Goal: Navigation & Orientation: Find specific page/section

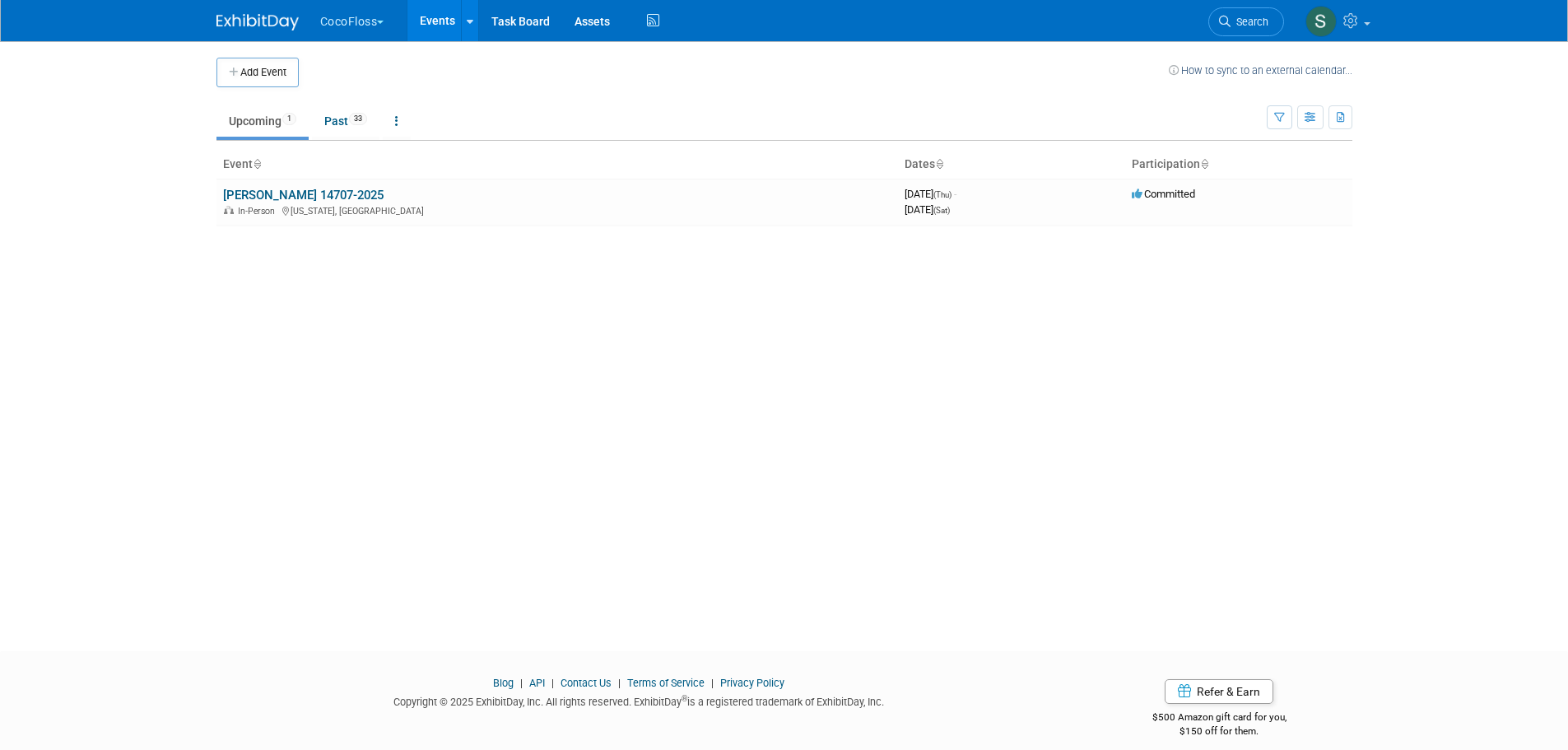
click at [364, 17] on button "CocoFloss" at bounding box center [362, 17] width 86 height 36
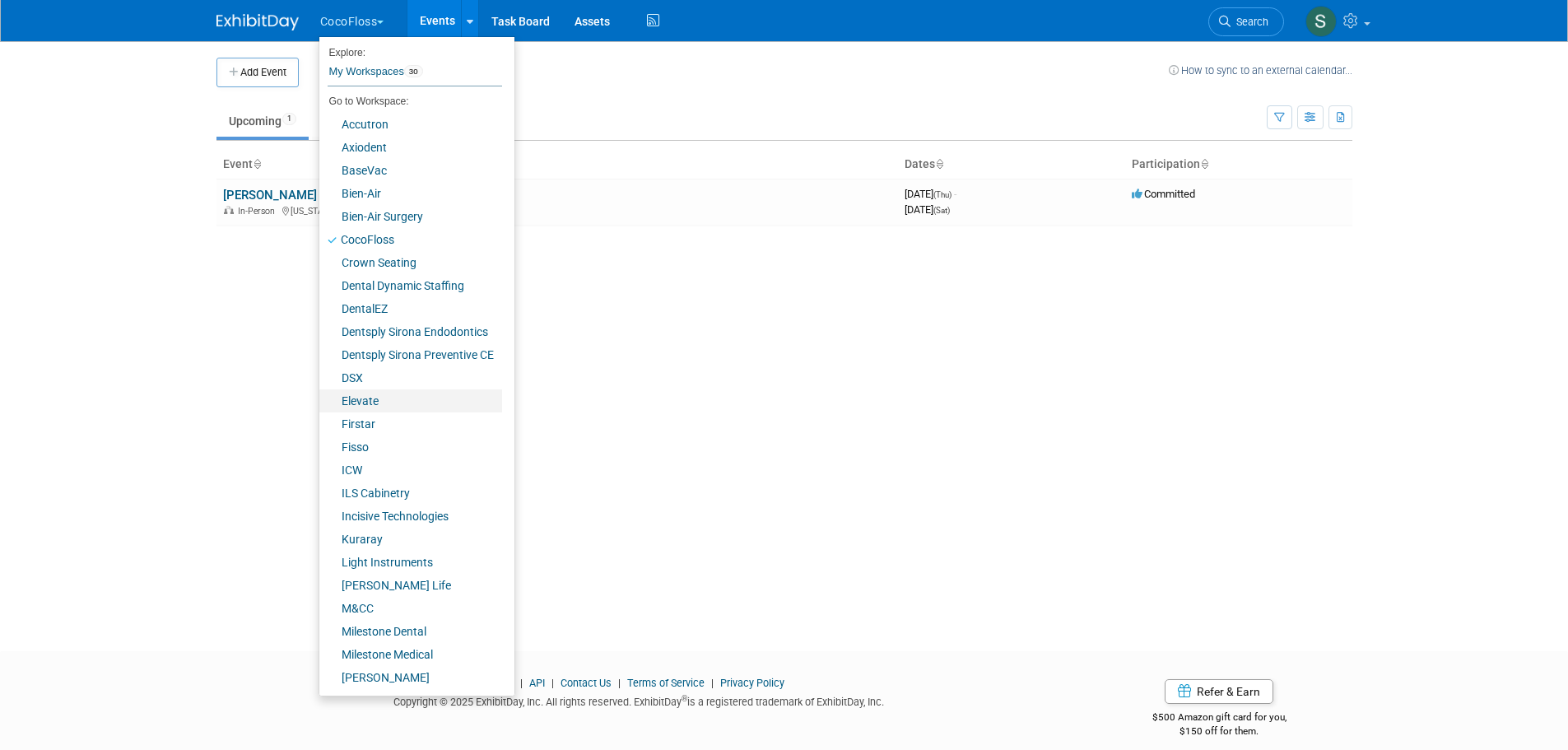
click at [399, 403] on link "Elevate" at bounding box center [410, 400] width 183 height 23
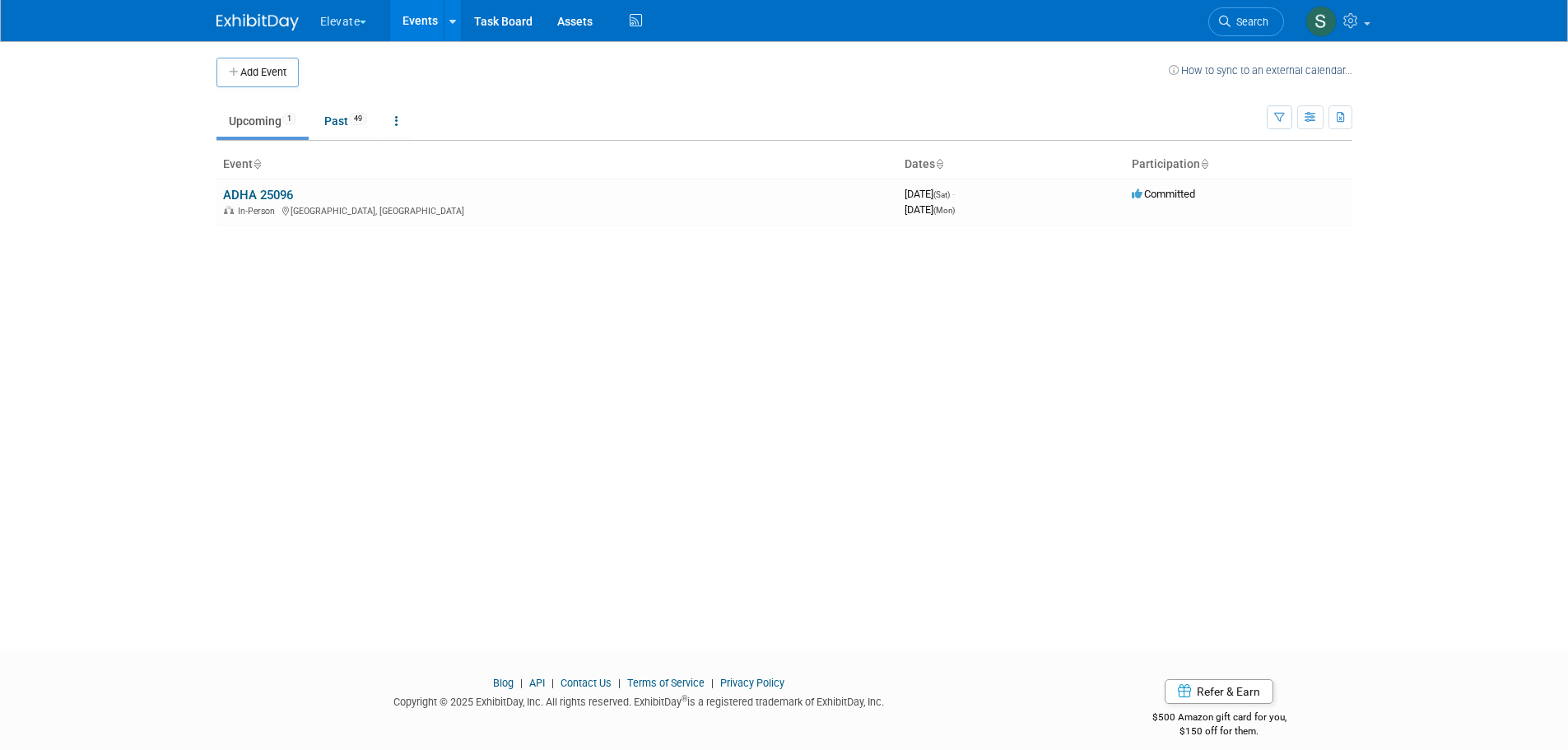
click at [283, 198] on link "ADHA 25096" at bounding box center [258, 195] width 70 height 15
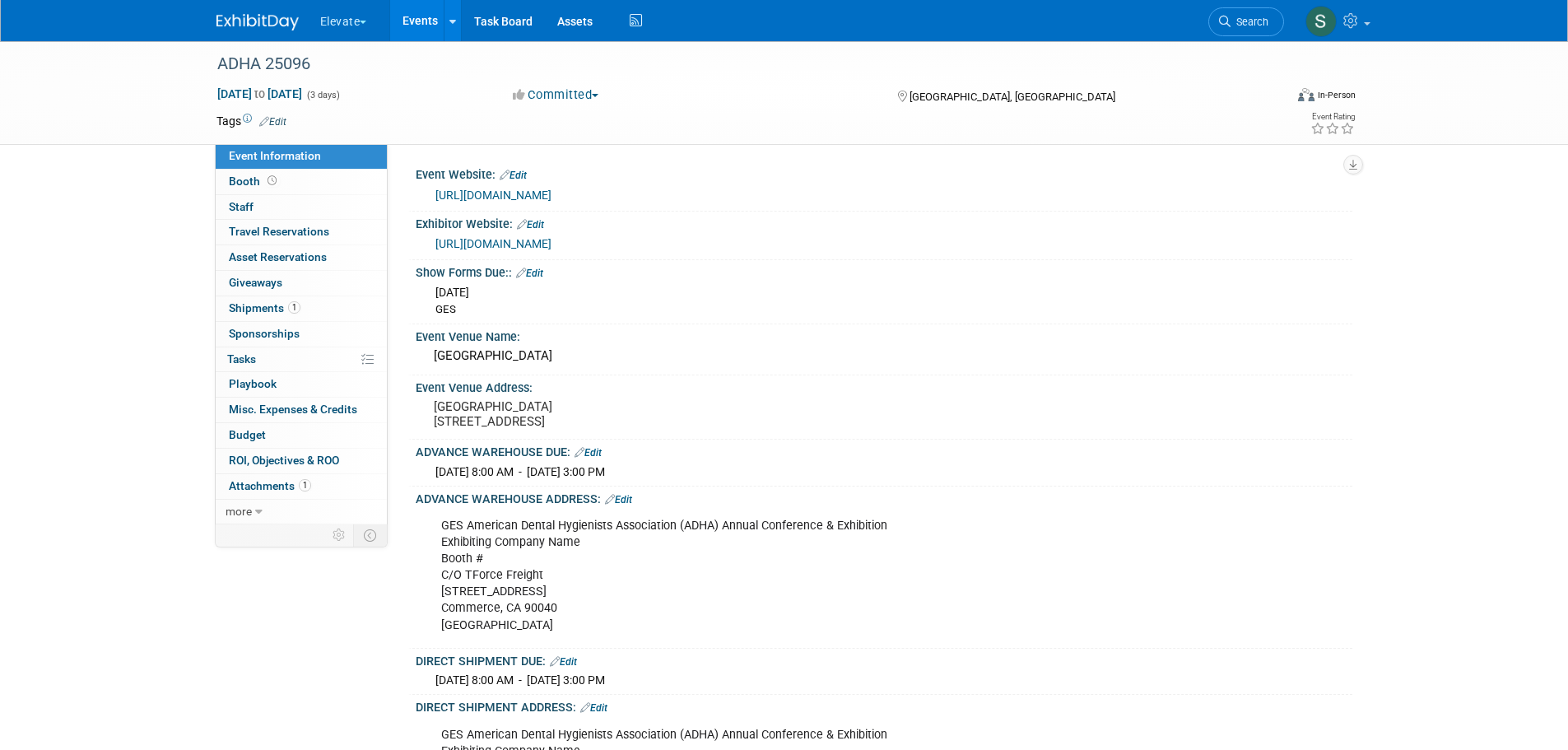
click at [353, 11] on button "Elevate" at bounding box center [353, 17] width 69 height 36
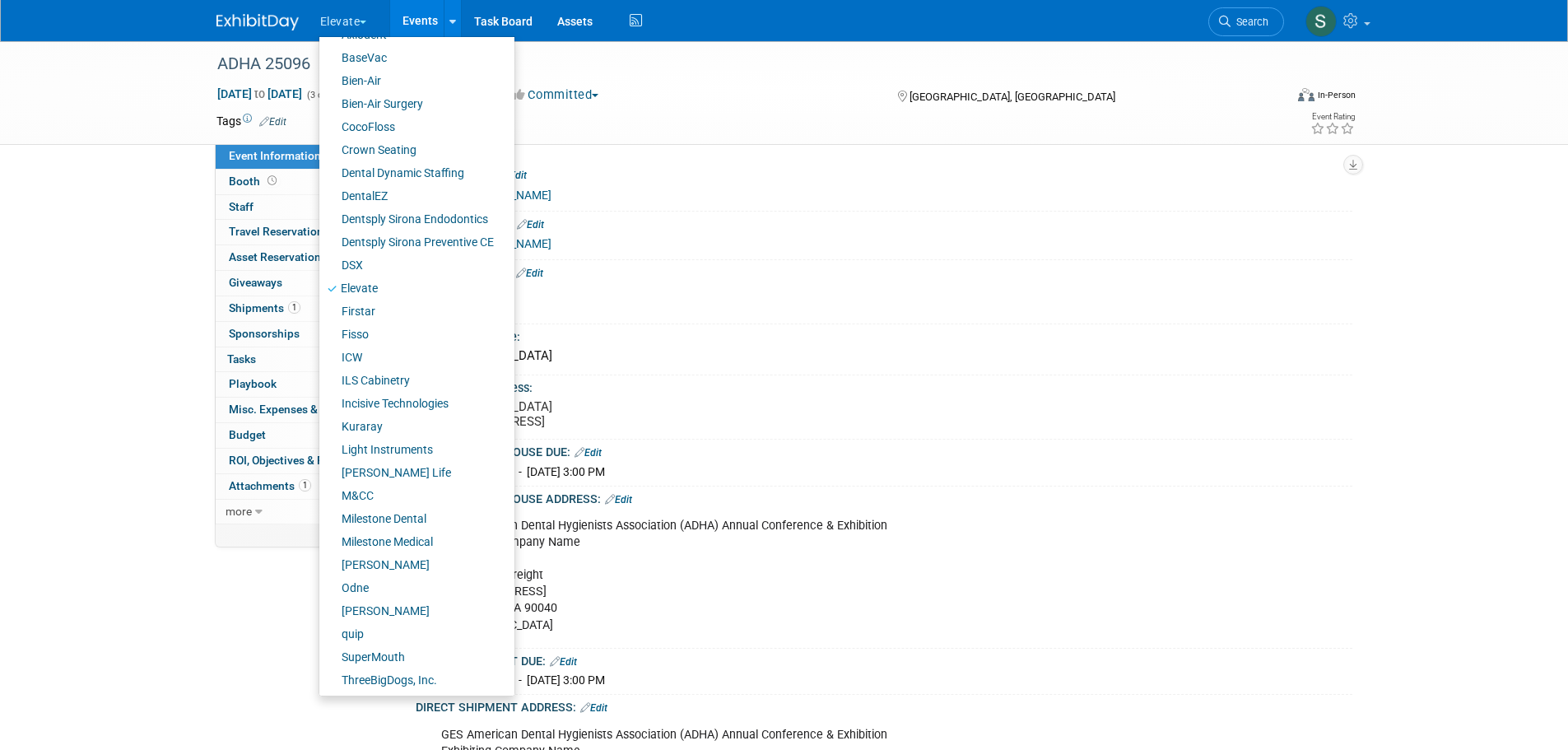
scroll to position [115, 0]
click at [368, 628] on link "quip" at bounding box center [410, 632] width 183 height 23
